Goal: Information Seeking & Learning: Learn about a topic

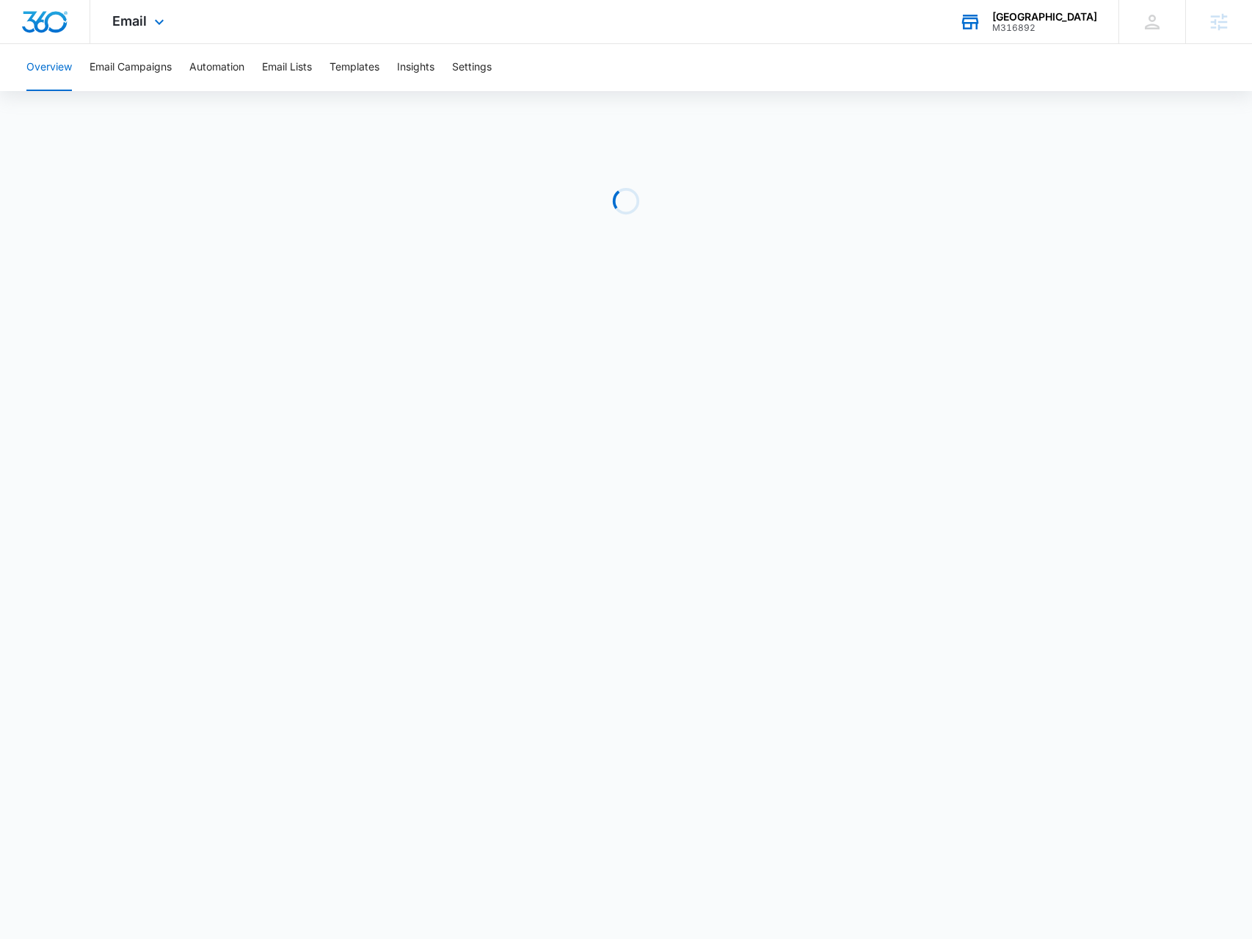
click at [1032, 20] on div "[GEOGRAPHIC_DATA]" at bounding box center [1044, 17] width 105 height 12
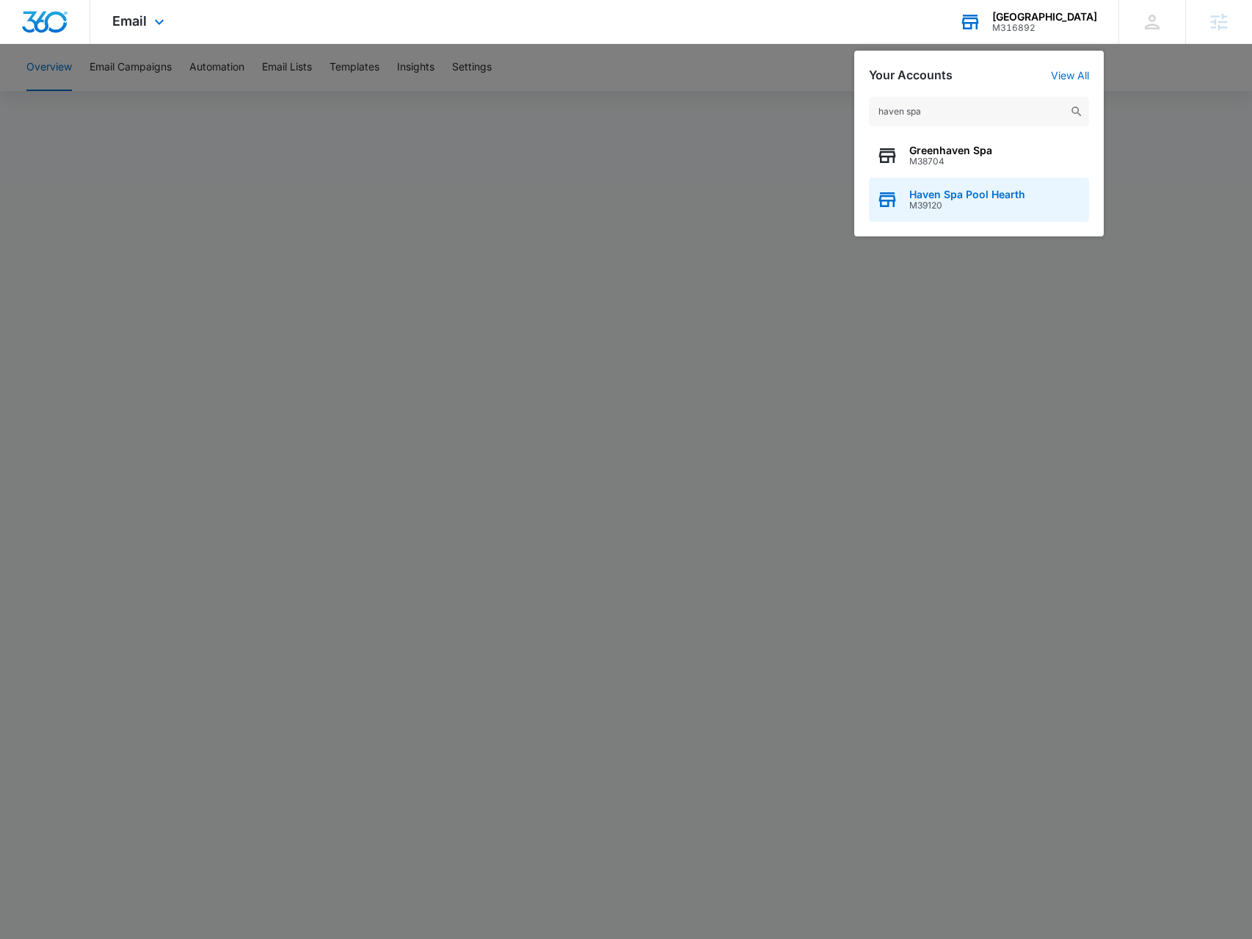
type input "haven spa"
click at [923, 193] on span "Haven Spa Pool Hearth" at bounding box center [967, 195] width 116 height 12
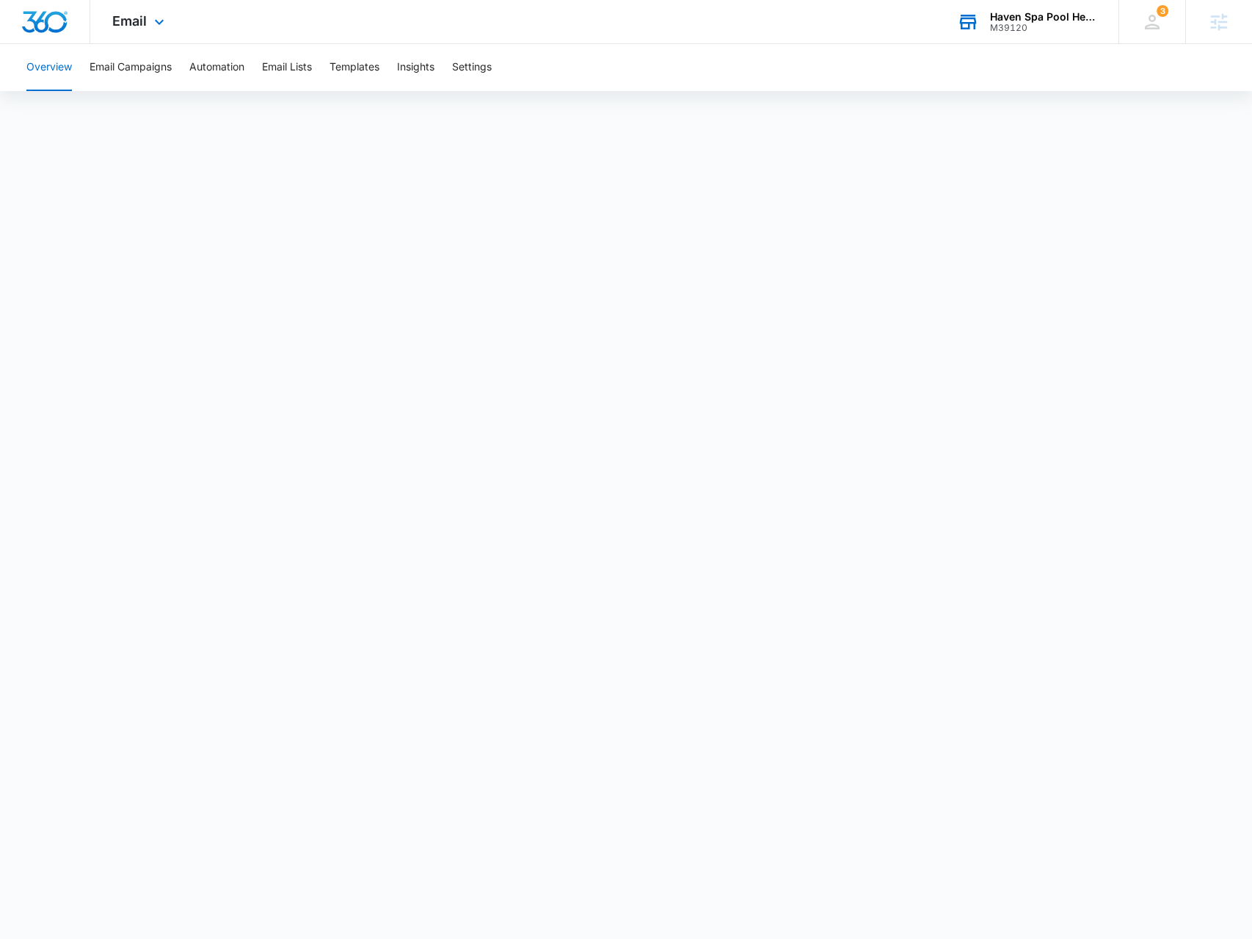
click at [146, 23] on div "Email Apps Reputation Forms CRM Email Social Payments POS Content Ads Intellige…" at bounding box center [140, 21] width 100 height 43
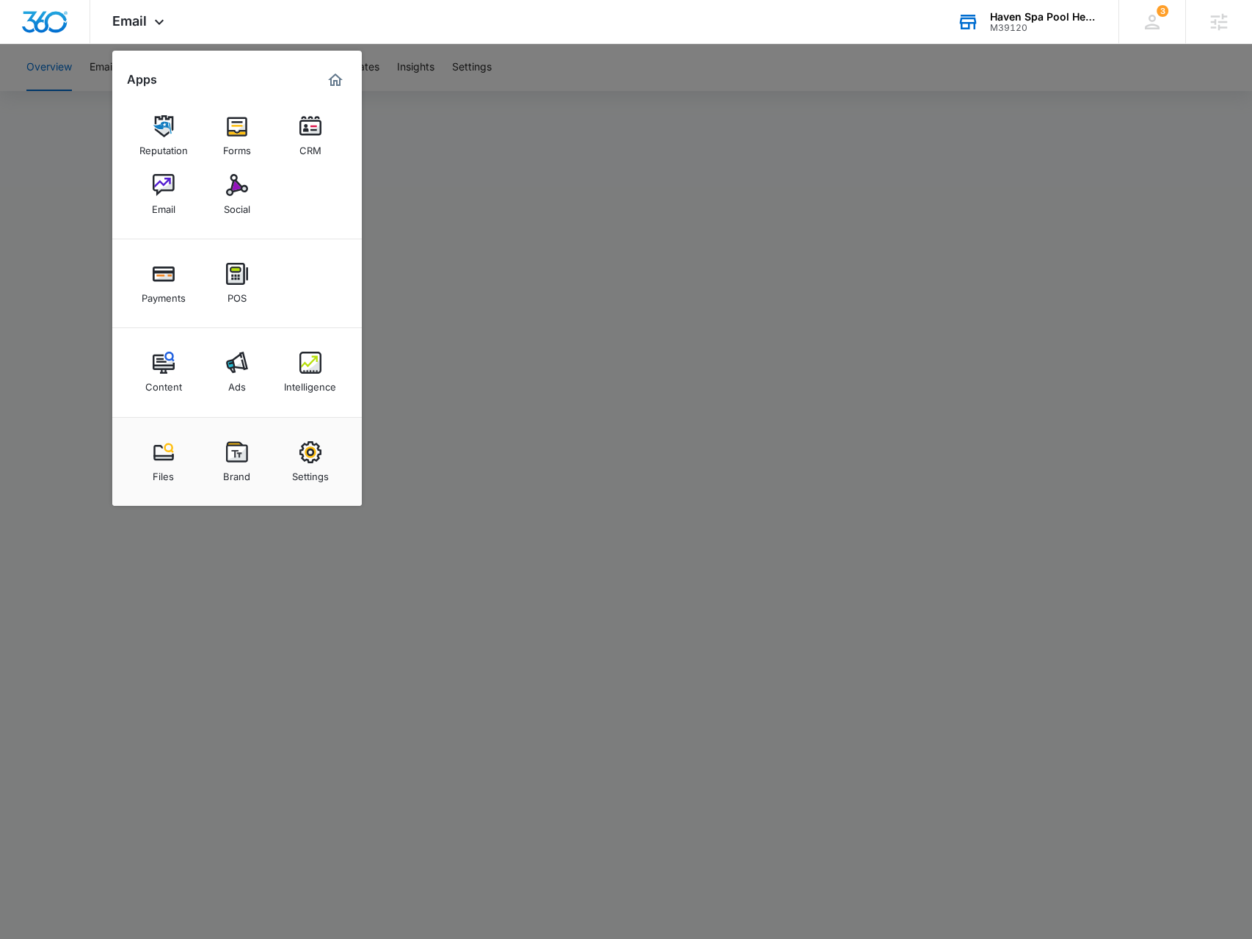
drag, startPoint x: 451, startPoint y: 155, endPoint x: 443, endPoint y: 150, distance: 10.2
click at [446, 153] on div at bounding box center [626, 469] width 1252 height 939
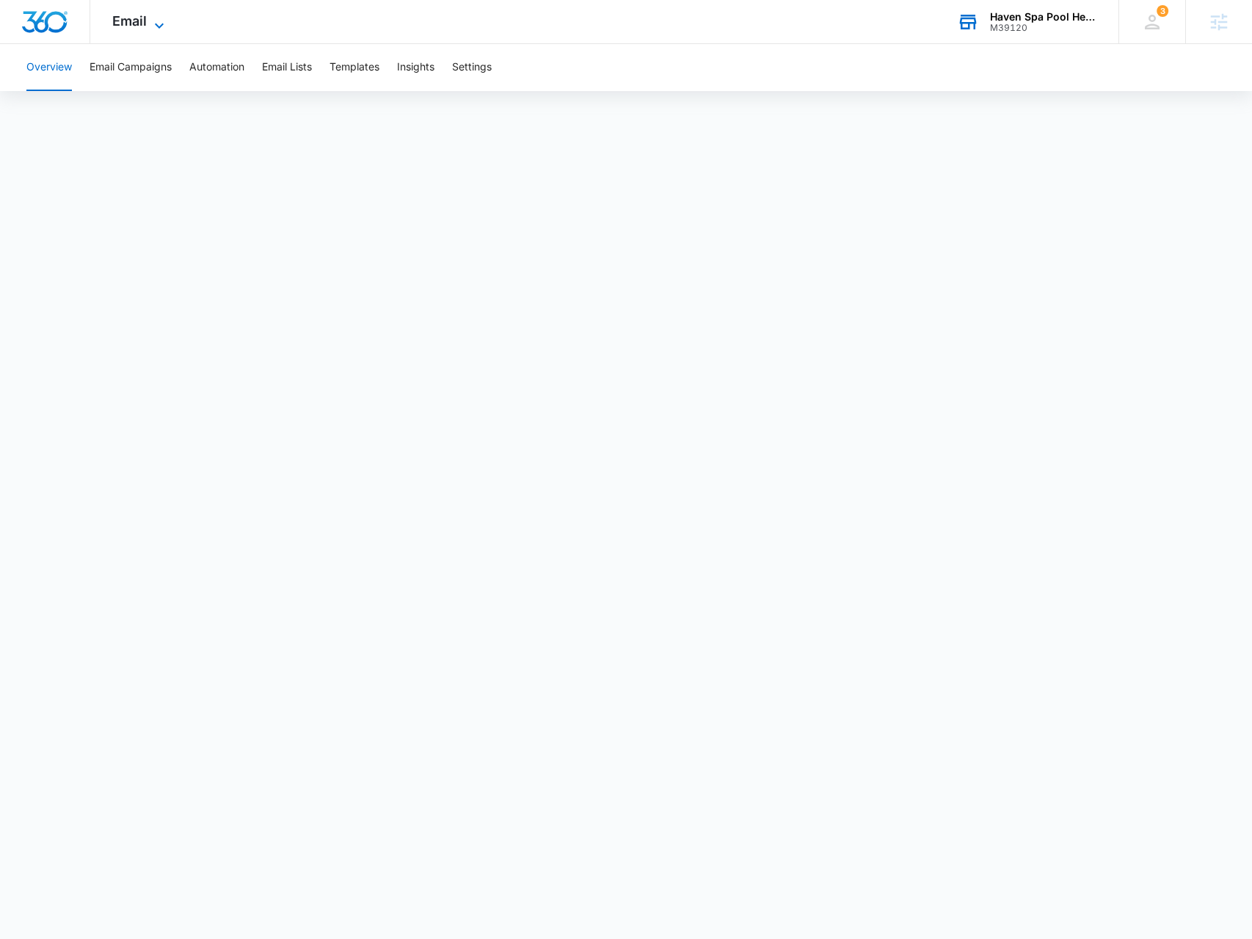
click at [143, 26] on span "Email" at bounding box center [129, 20] width 34 height 15
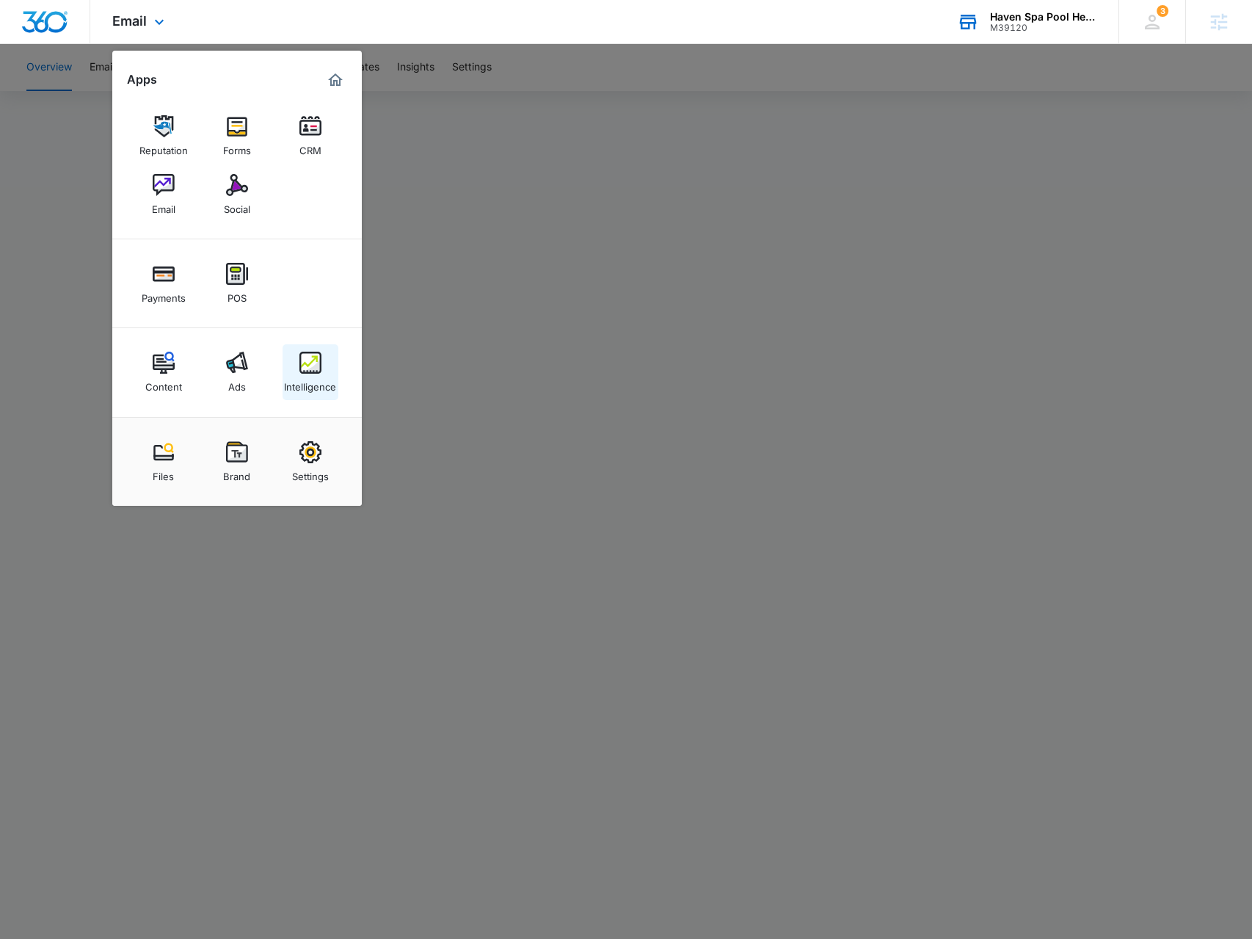
click at [298, 360] on link "Intelligence" at bounding box center [311, 372] width 56 height 56
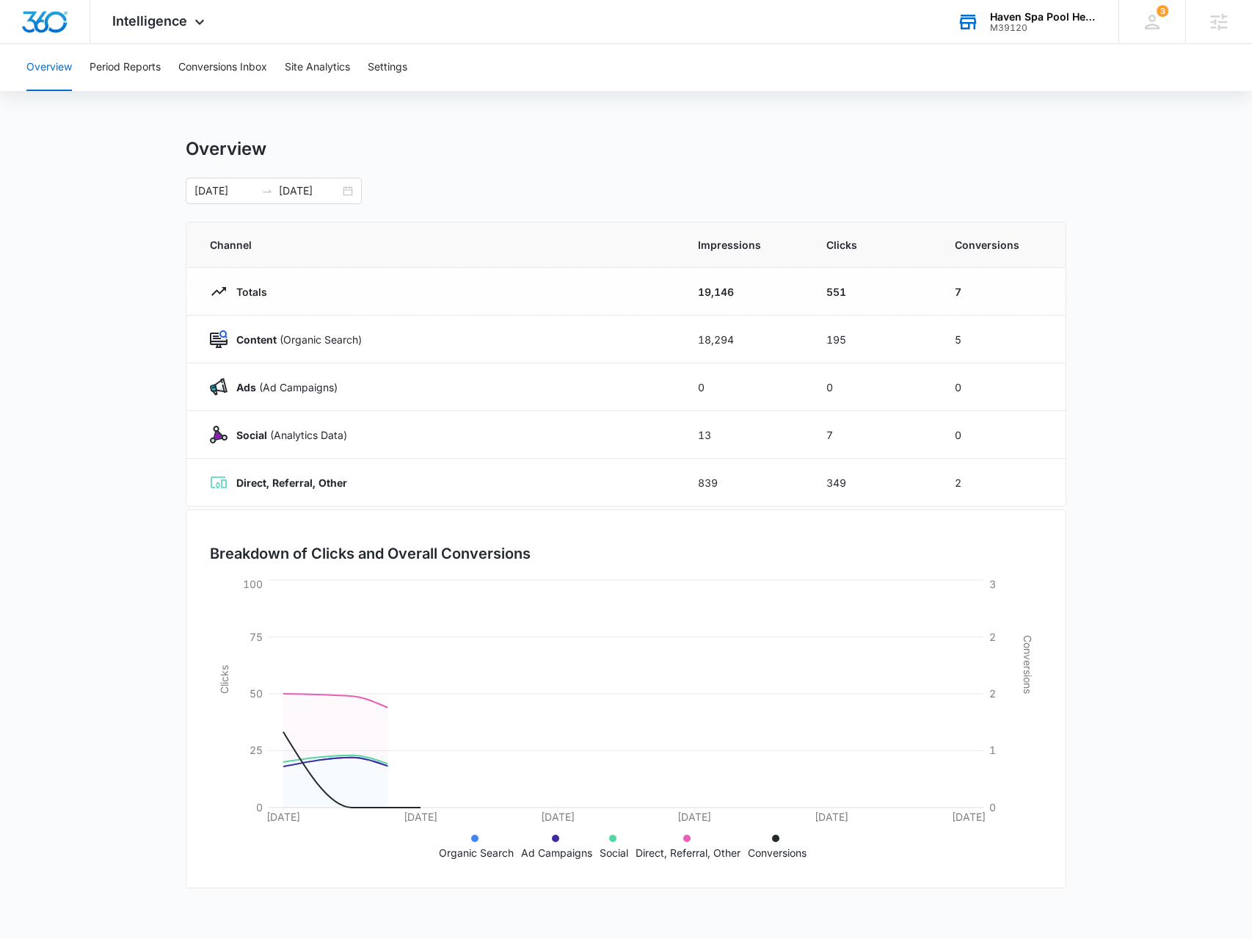
click at [170, 28] on span "Intelligence" at bounding box center [149, 20] width 75 height 15
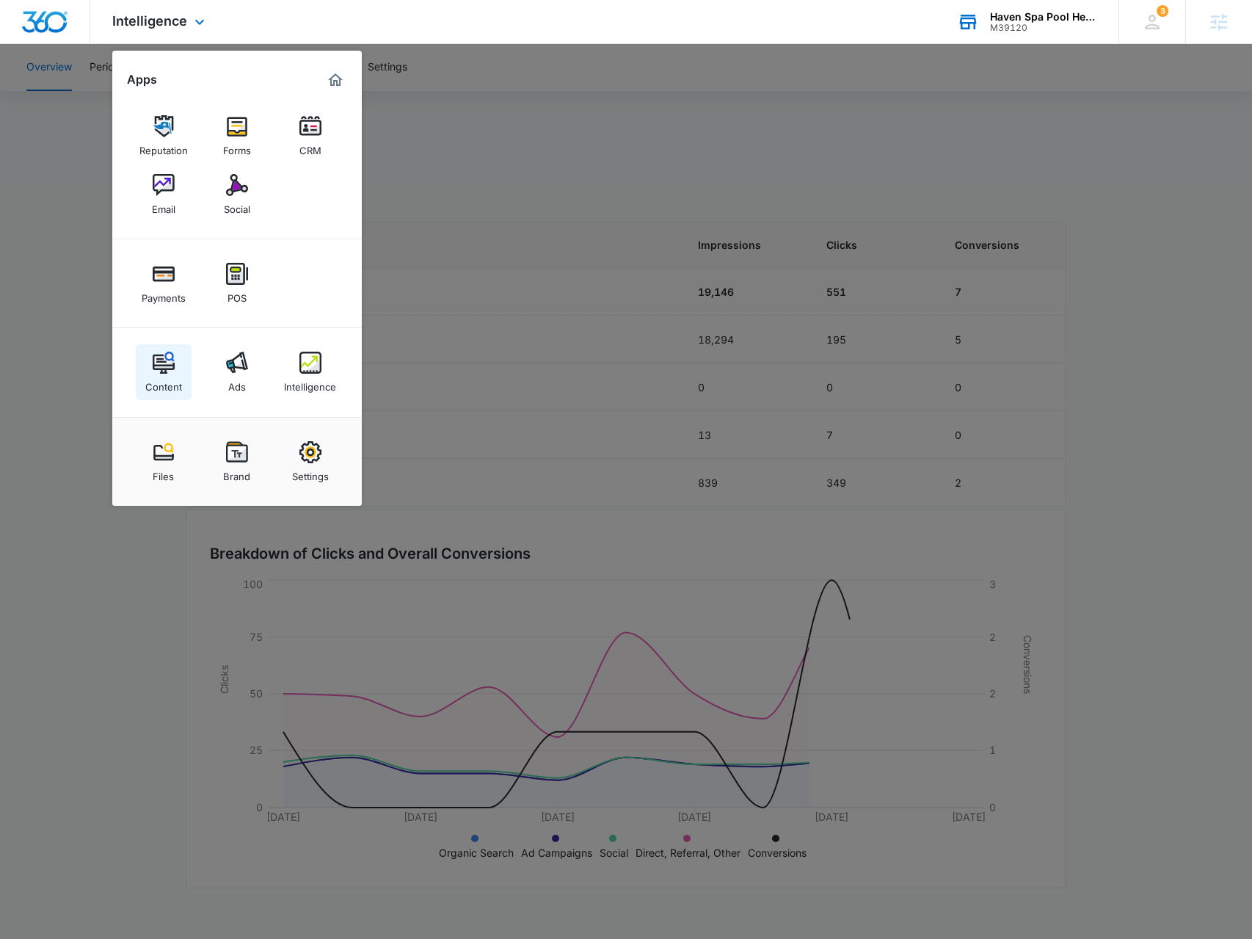
click at [163, 360] on img at bounding box center [164, 363] width 22 height 22
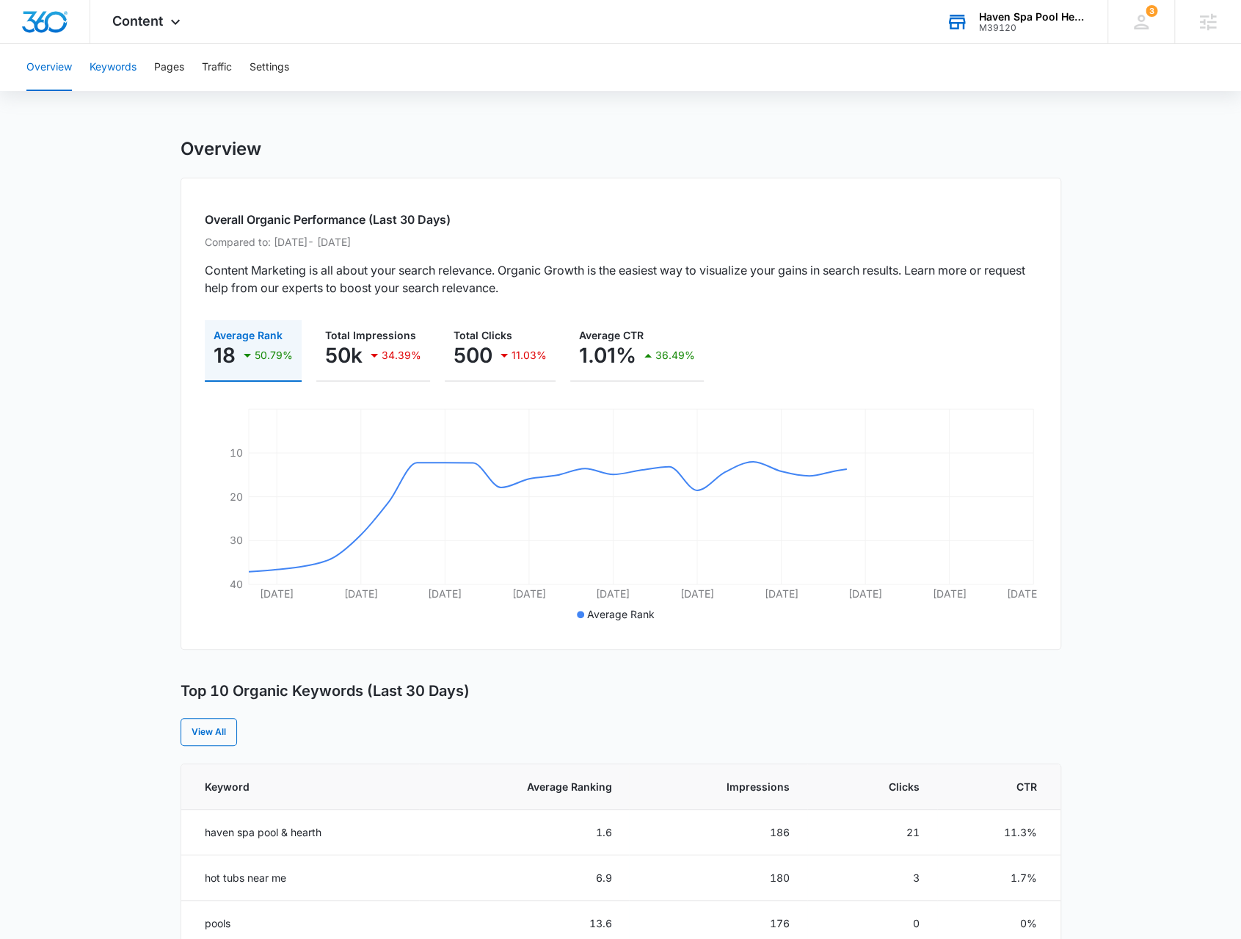
click at [137, 68] on button "Keywords" at bounding box center [113, 67] width 47 height 47
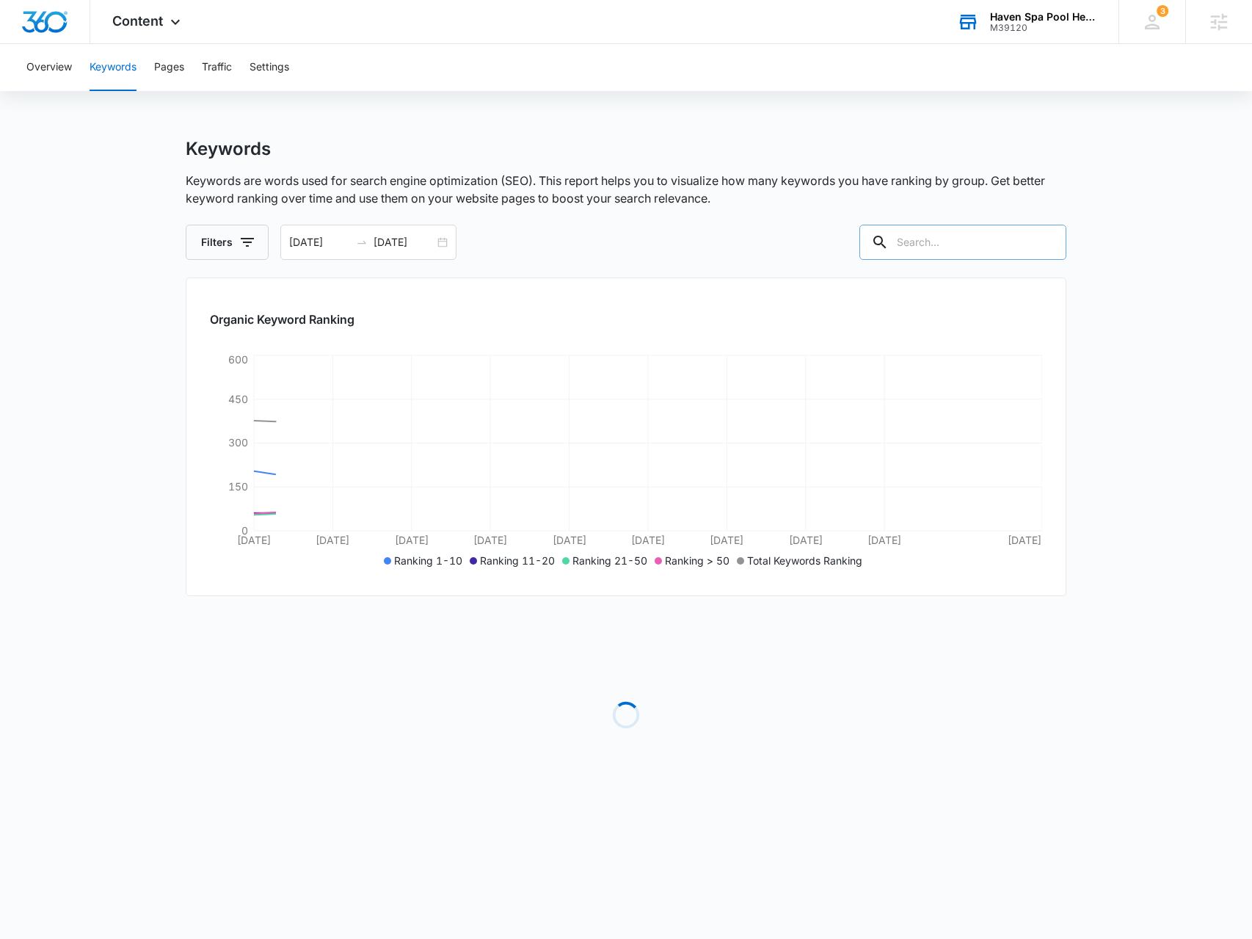
click at [931, 246] on input "text" at bounding box center [962, 242] width 207 height 35
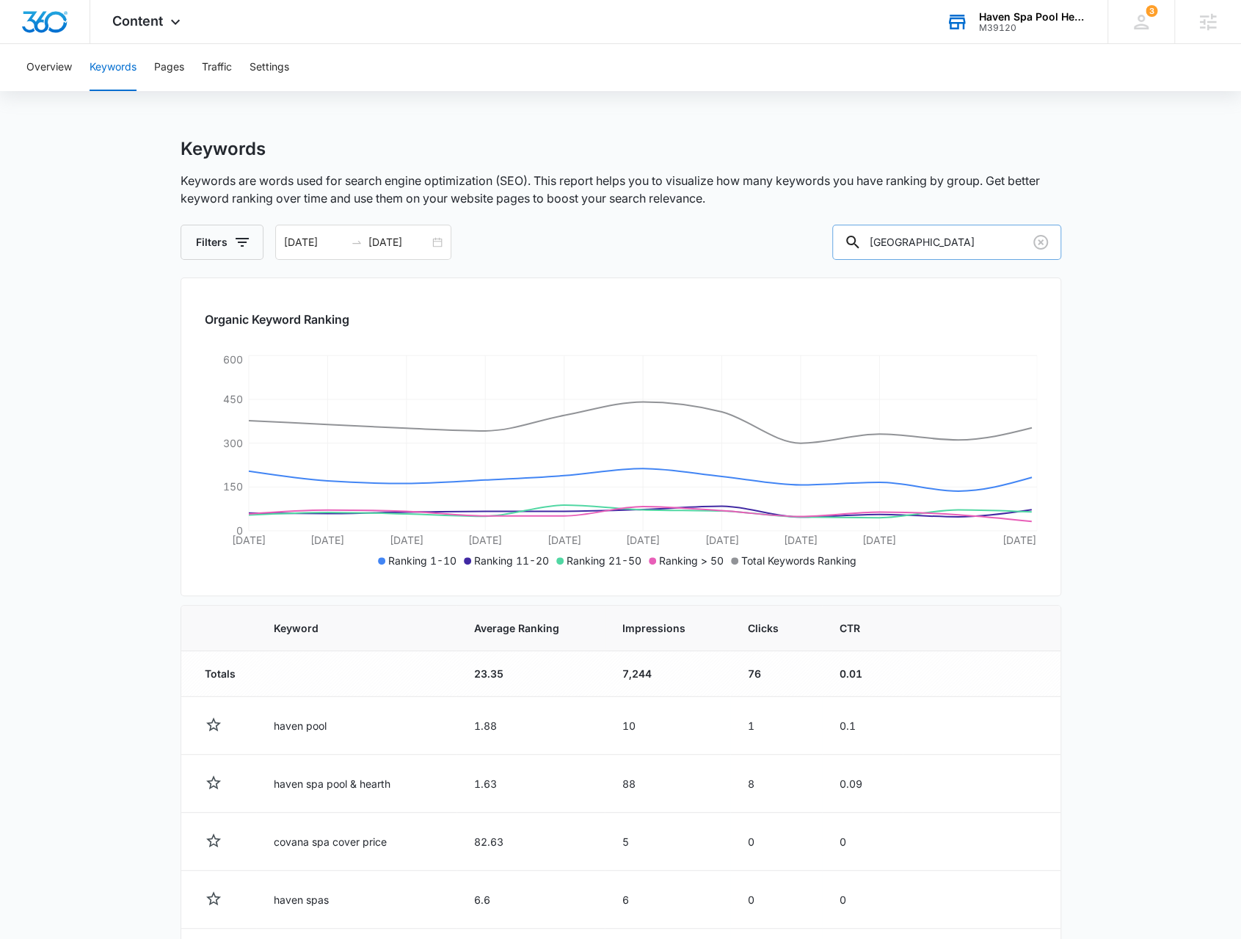
type input "[GEOGRAPHIC_DATA]"
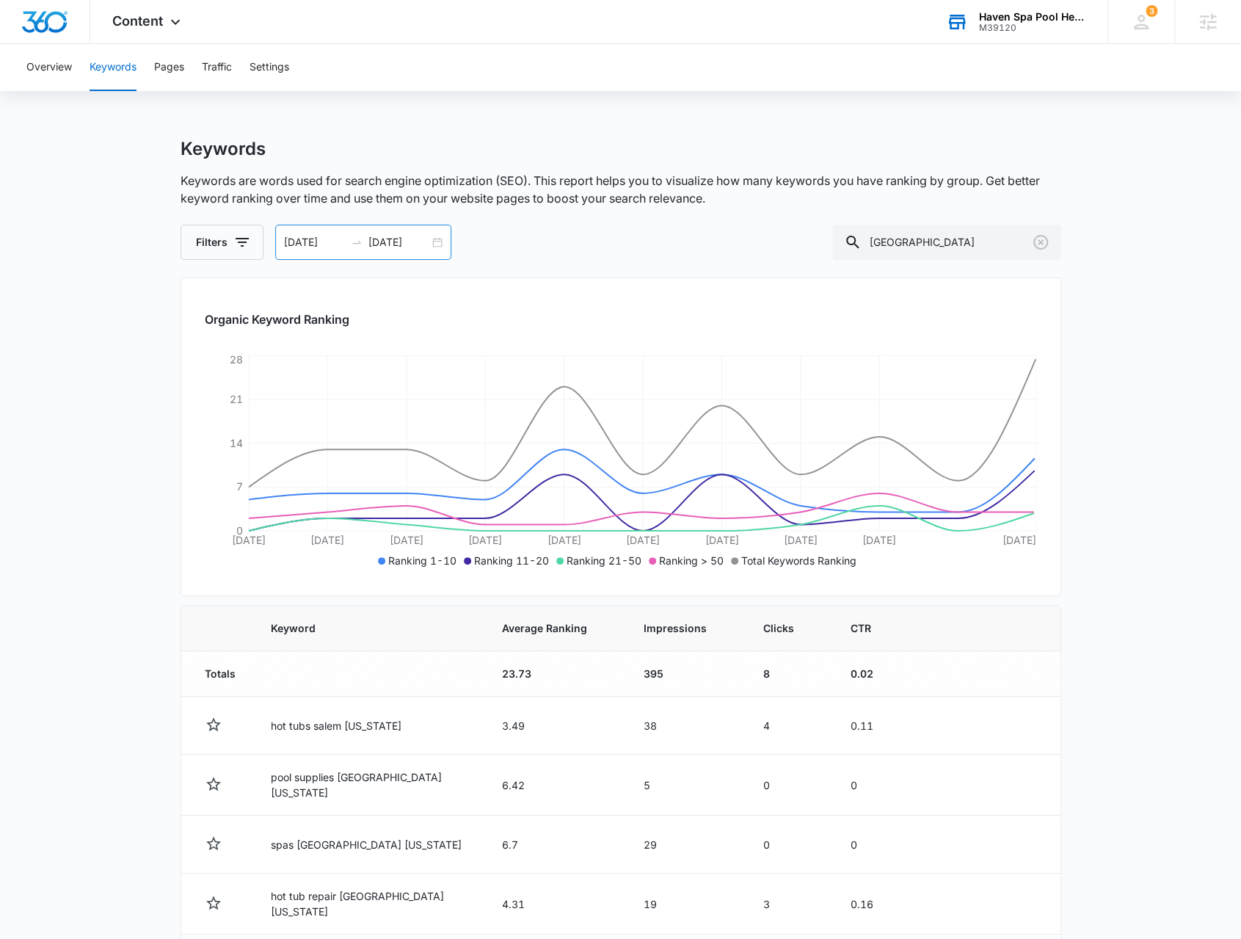
click at [442, 238] on div "[DATE] [DATE]" at bounding box center [363, 242] width 176 height 35
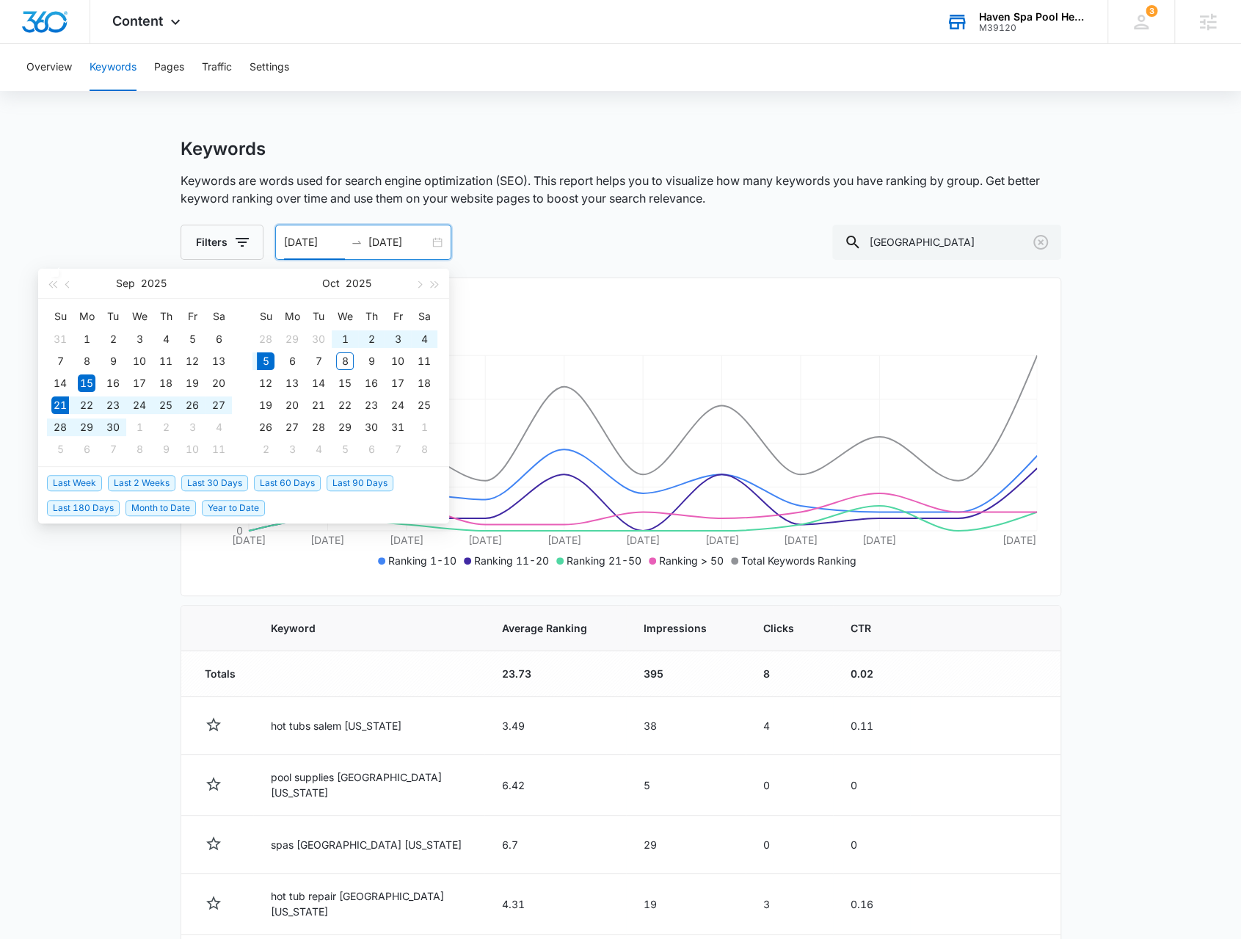
click at [160, 484] on span "Last 2 Weeks" at bounding box center [142, 483] width 68 height 16
type input "[DATE]"
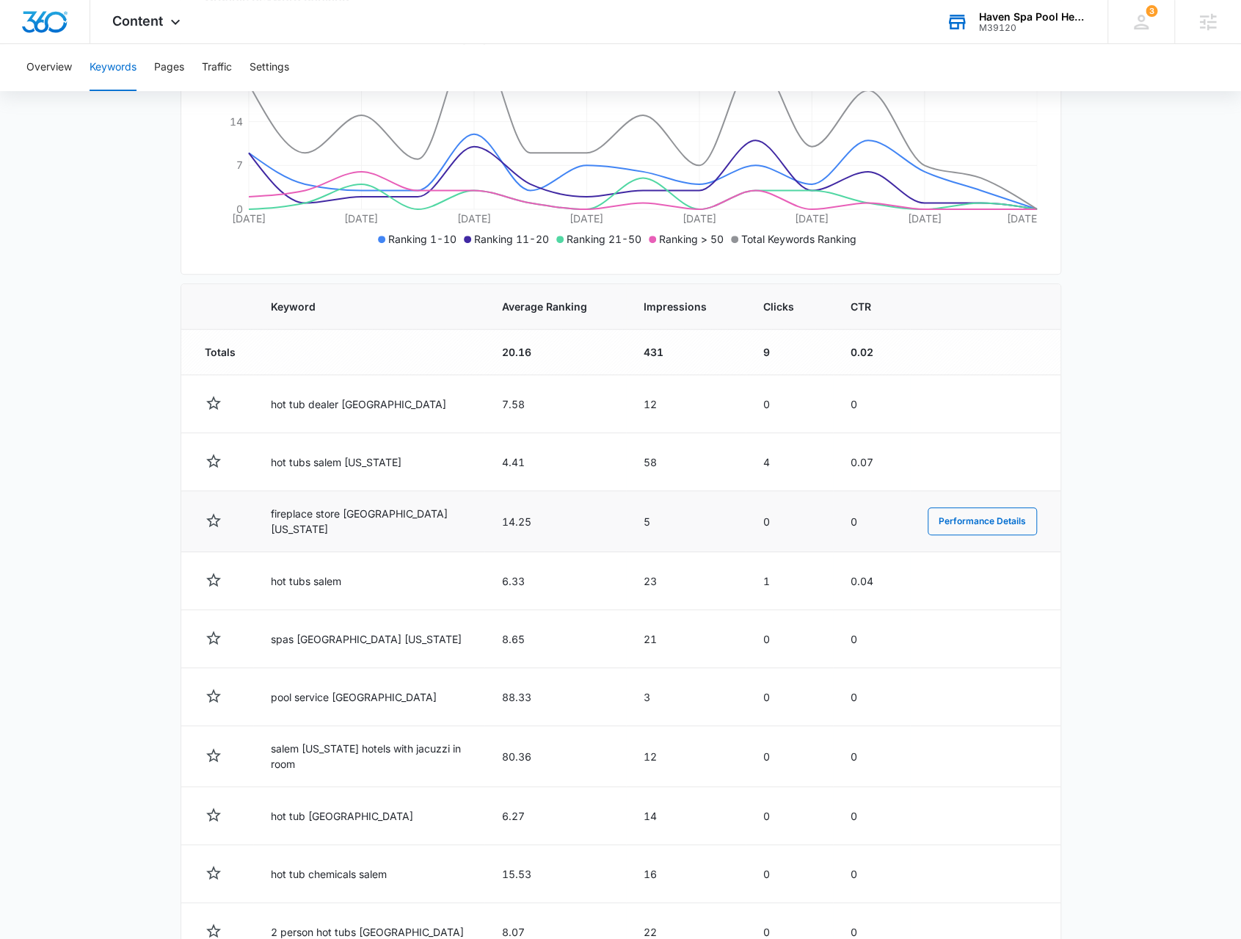
scroll to position [414, 0]
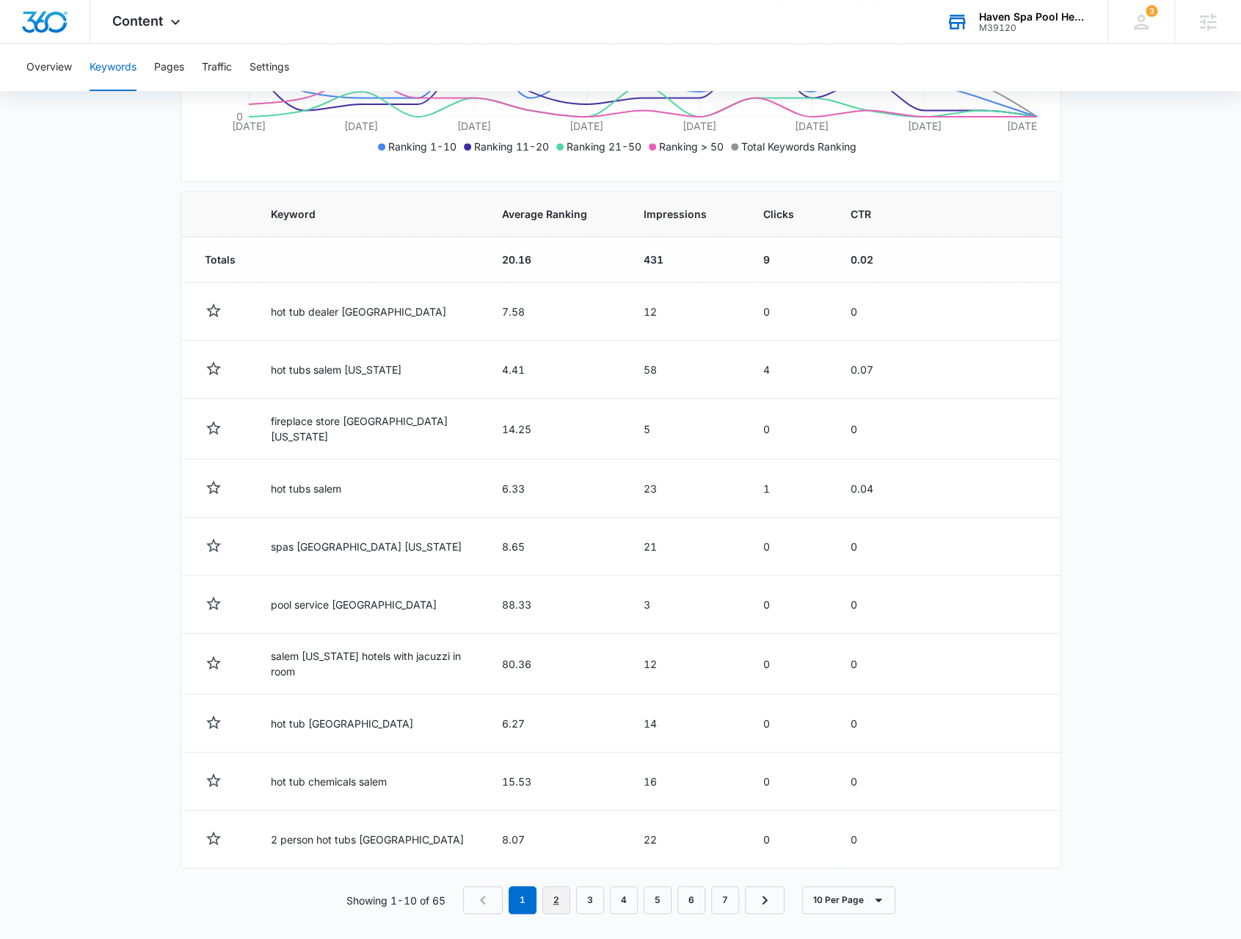
click at [566, 889] on link "2" at bounding box center [556, 900] width 28 height 28
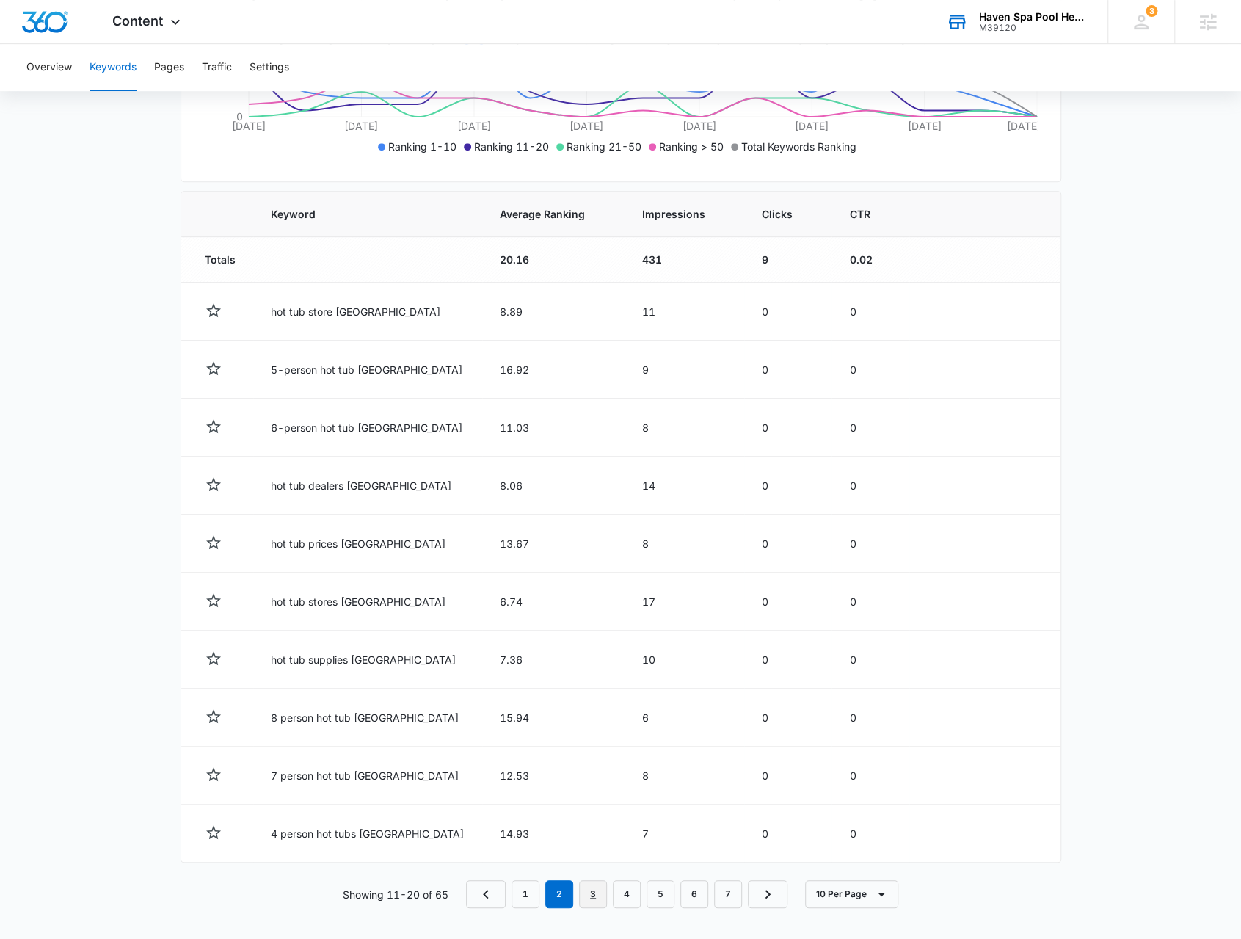
click at [596, 885] on link "3" at bounding box center [593, 894] width 28 height 28
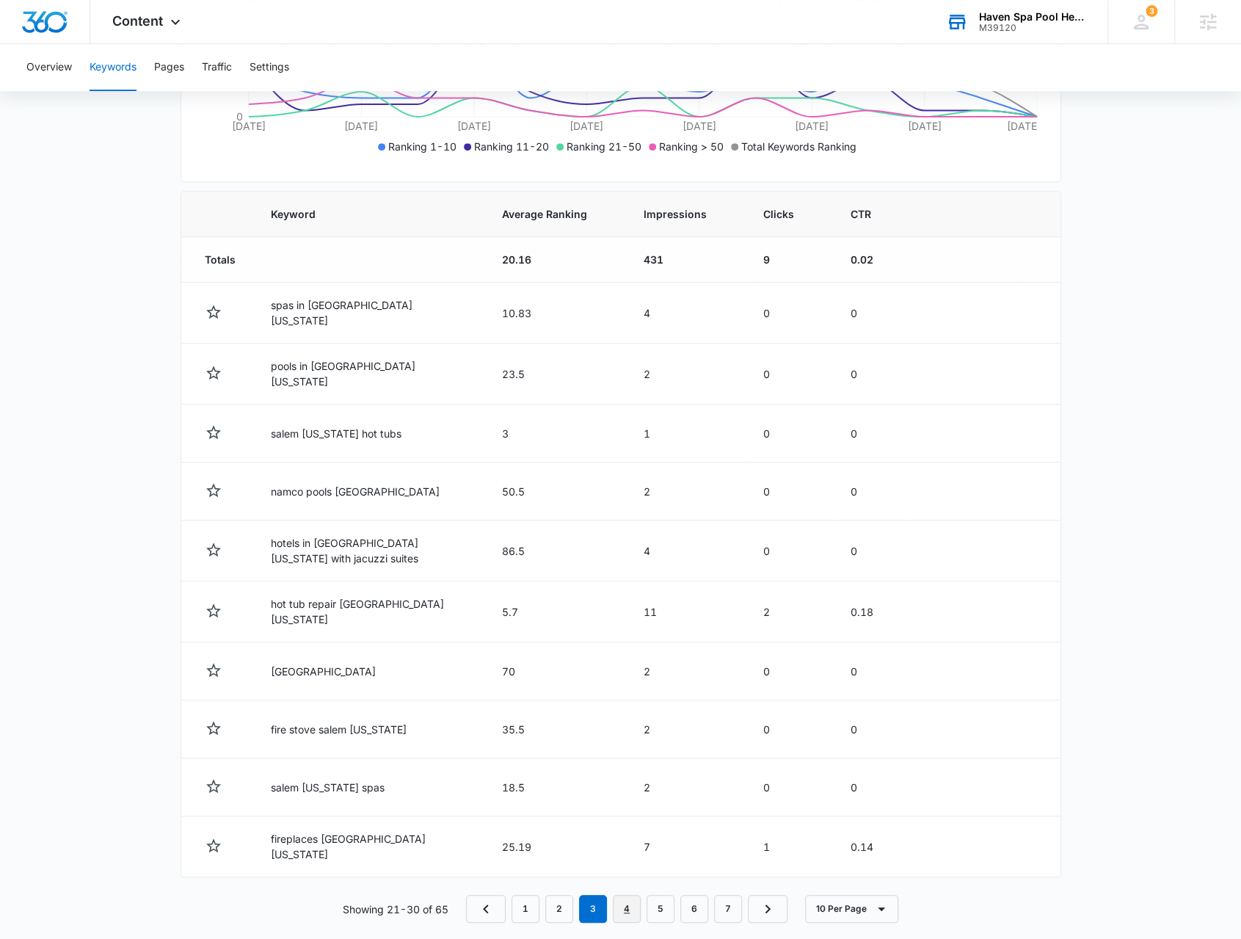
click at [633, 895] on link "4" at bounding box center [627, 909] width 28 height 28
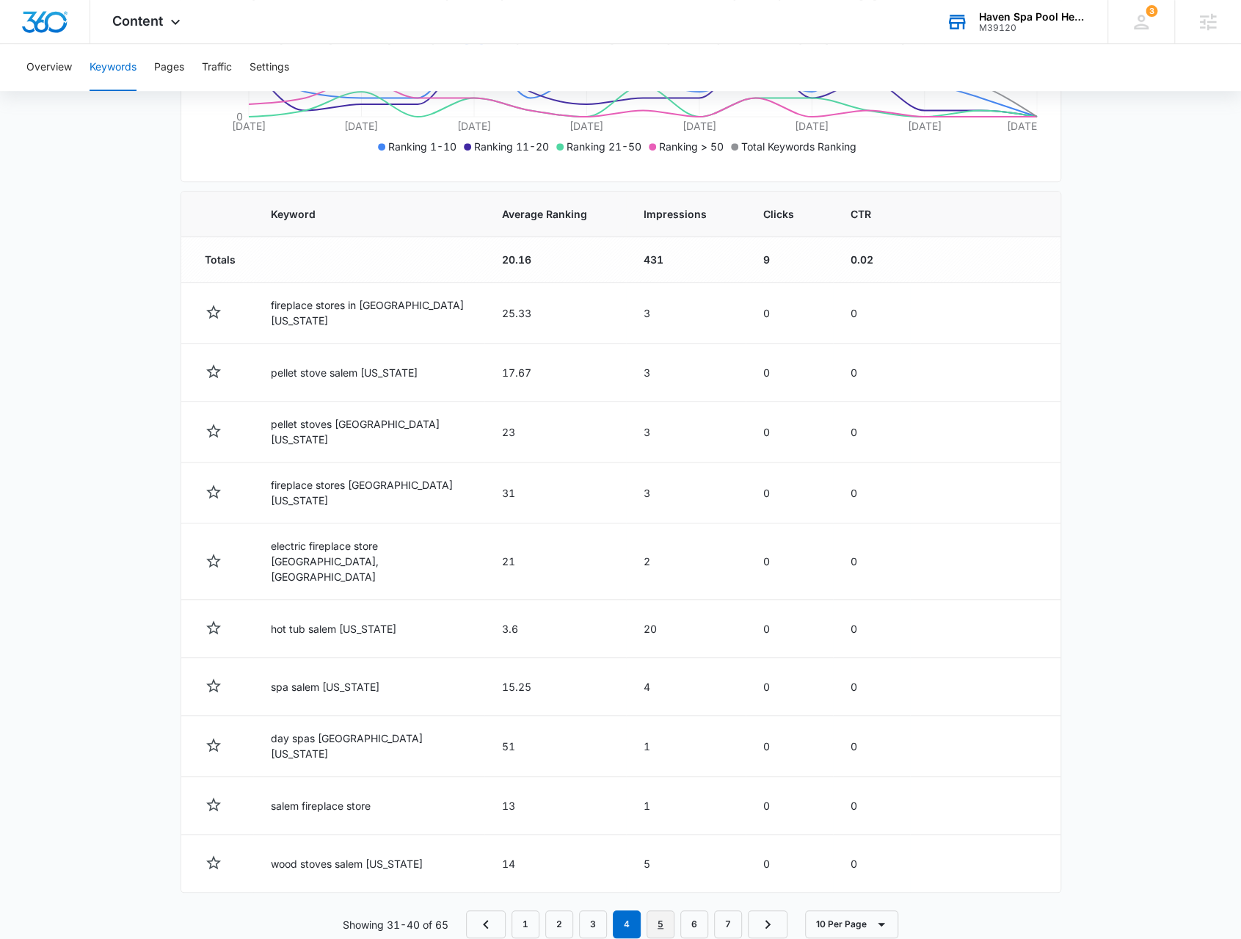
click at [660, 910] on link "5" at bounding box center [661, 924] width 28 height 28
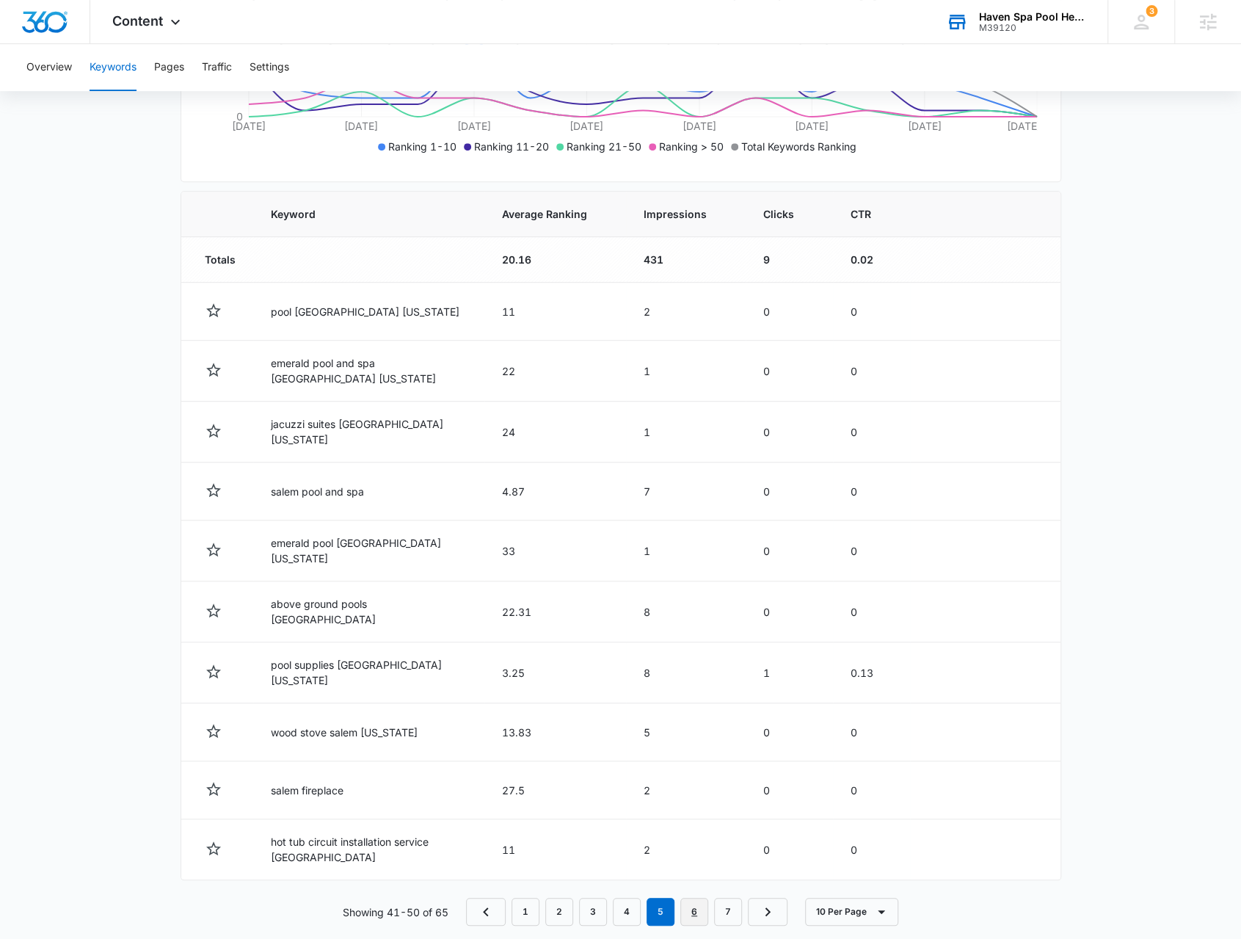
click at [696, 898] on link "6" at bounding box center [694, 912] width 28 height 28
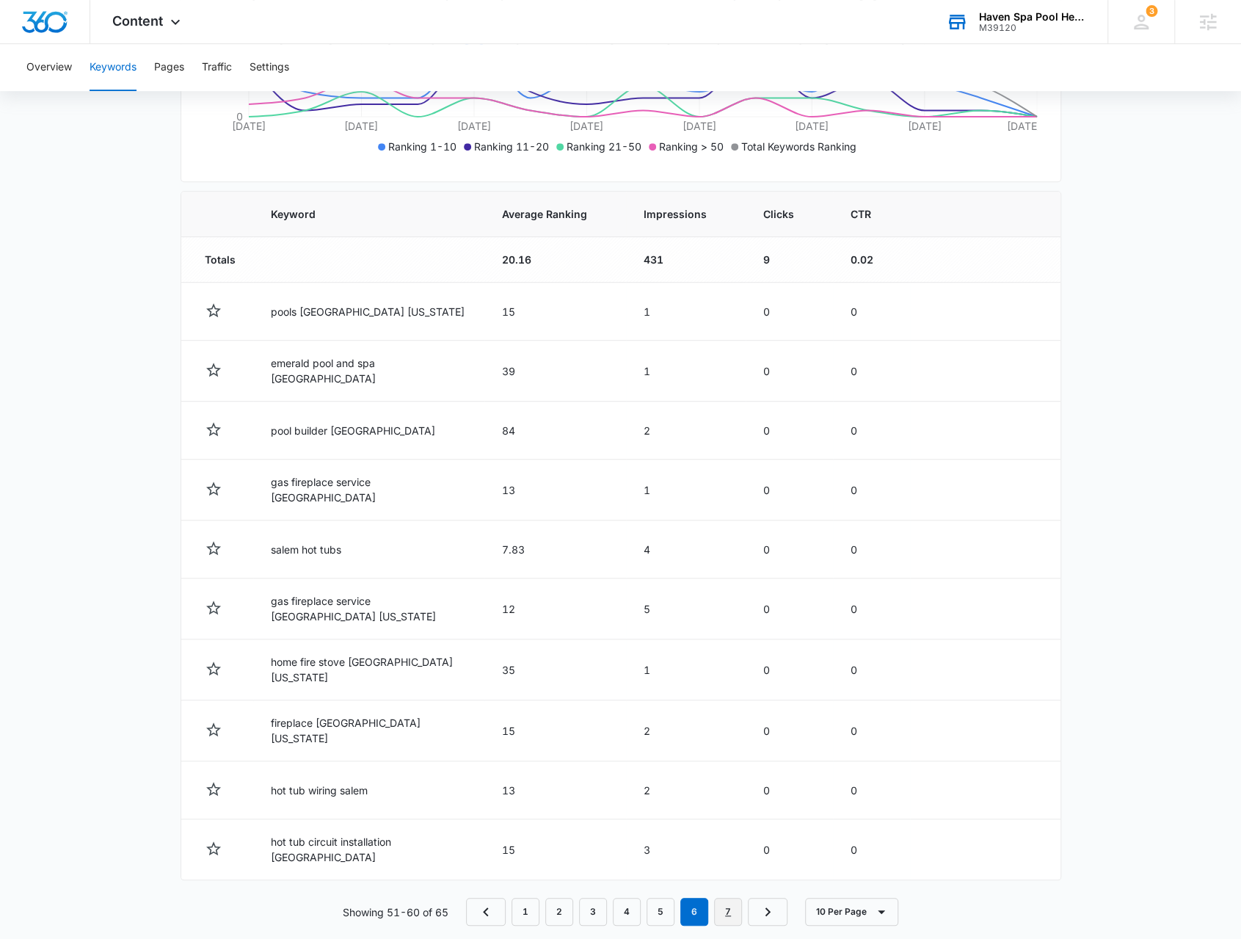
click at [730, 898] on link "7" at bounding box center [728, 912] width 28 height 28
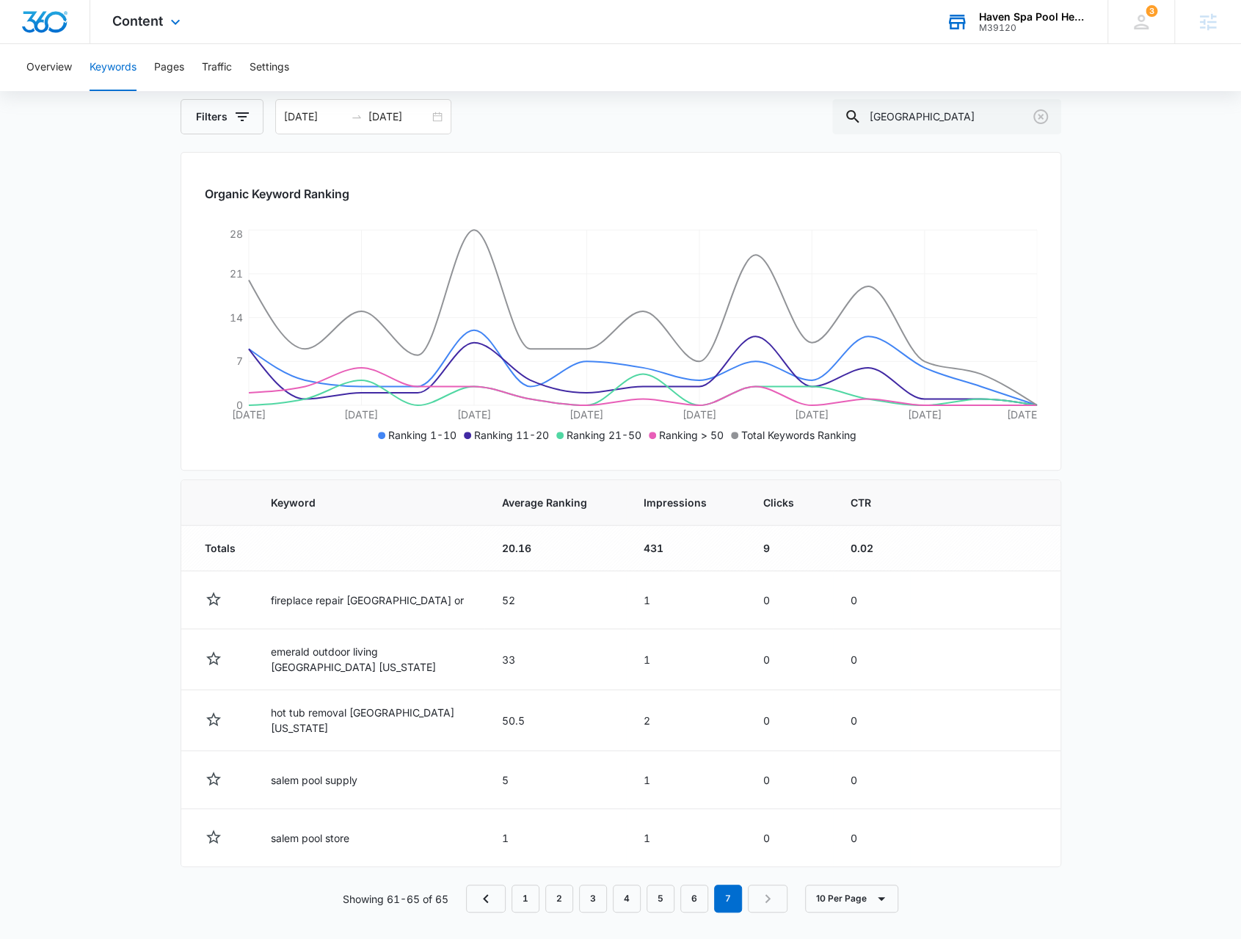
scroll to position [0, 0]
